Goal: Task Accomplishment & Management: Manage account settings

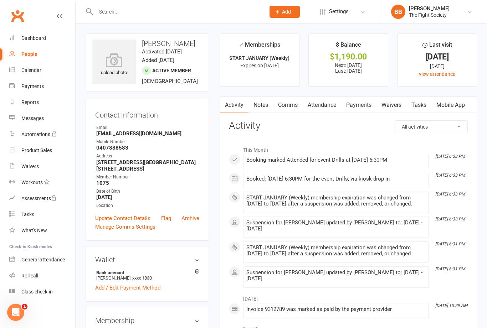
click at [47, 40] on link "Dashboard" at bounding box center [42, 38] width 66 height 16
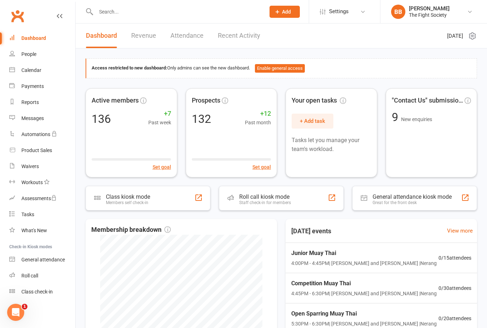
click at [26, 166] on div "Waivers" at bounding box center [29, 166] width 17 height 6
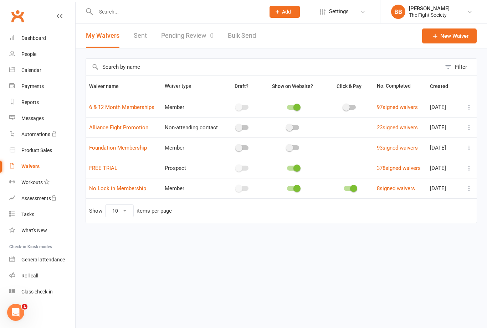
click at [182, 39] on link "Pending Review 0" at bounding box center [187, 36] width 52 height 25
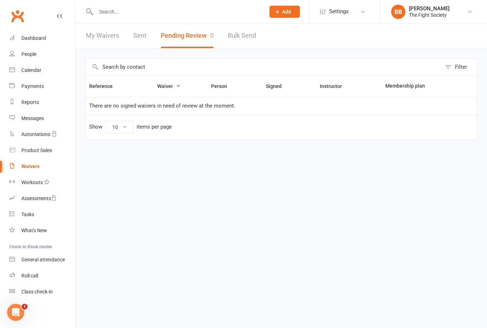
click at [187, 41] on button "Pending Review 0" at bounding box center [187, 36] width 53 height 25
click at [34, 168] on div "Waivers" at bounding box center [30, 166] width 18 height 6
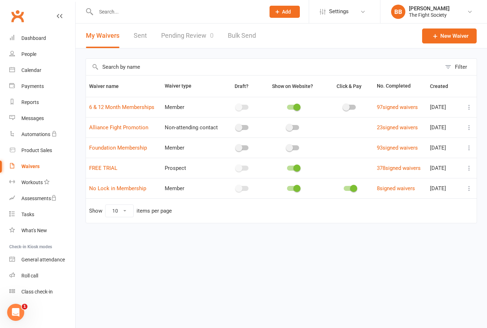
click at [33, 160] on link "Waivers" at bounding box center [42, 166] width 66 height 16
click at [188, 43] on link "Pending Review 0" at bounding box center [187, 36] width 52 height 25
